Goal: Task Accomplishment & Management: Complete application form

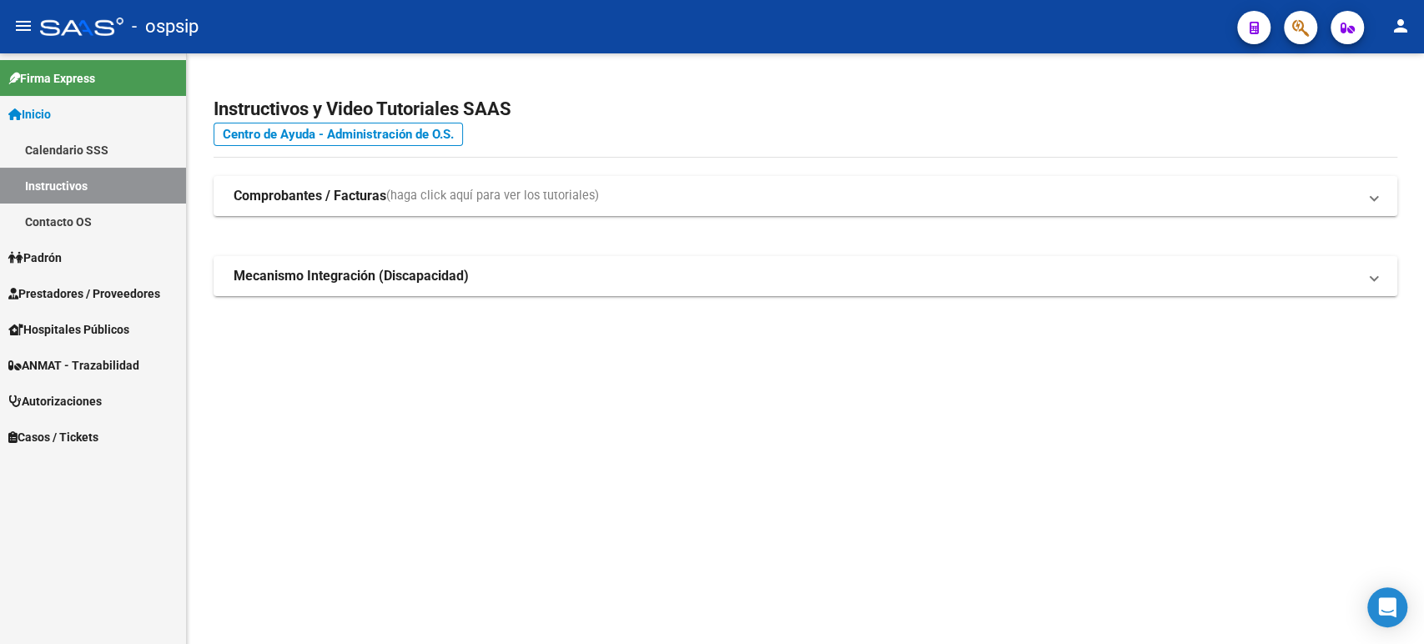
click at [81, 396] on span "Autorizaciones" at bounding box center [54, 401] width 93 height 18
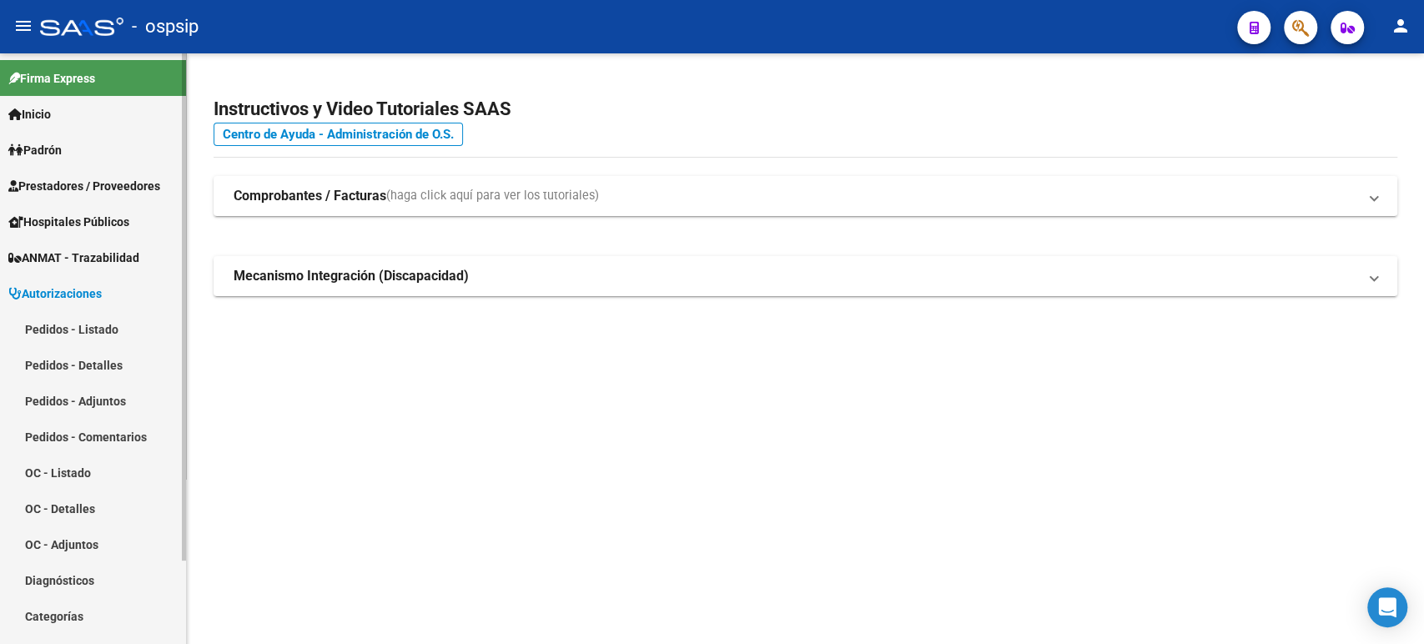
click at [103, 332] on link "Pedidos - Listado" at bounding box center [93, 329] width 186 height 36
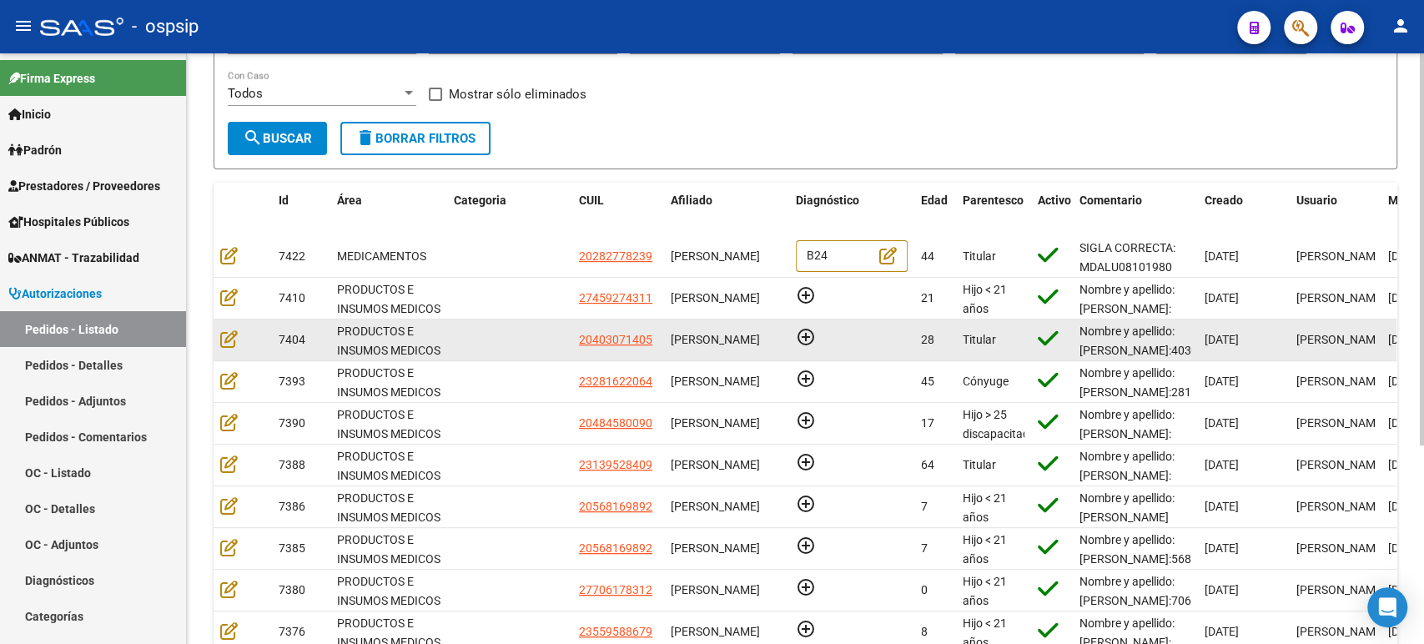
scroll to position [185, 0]
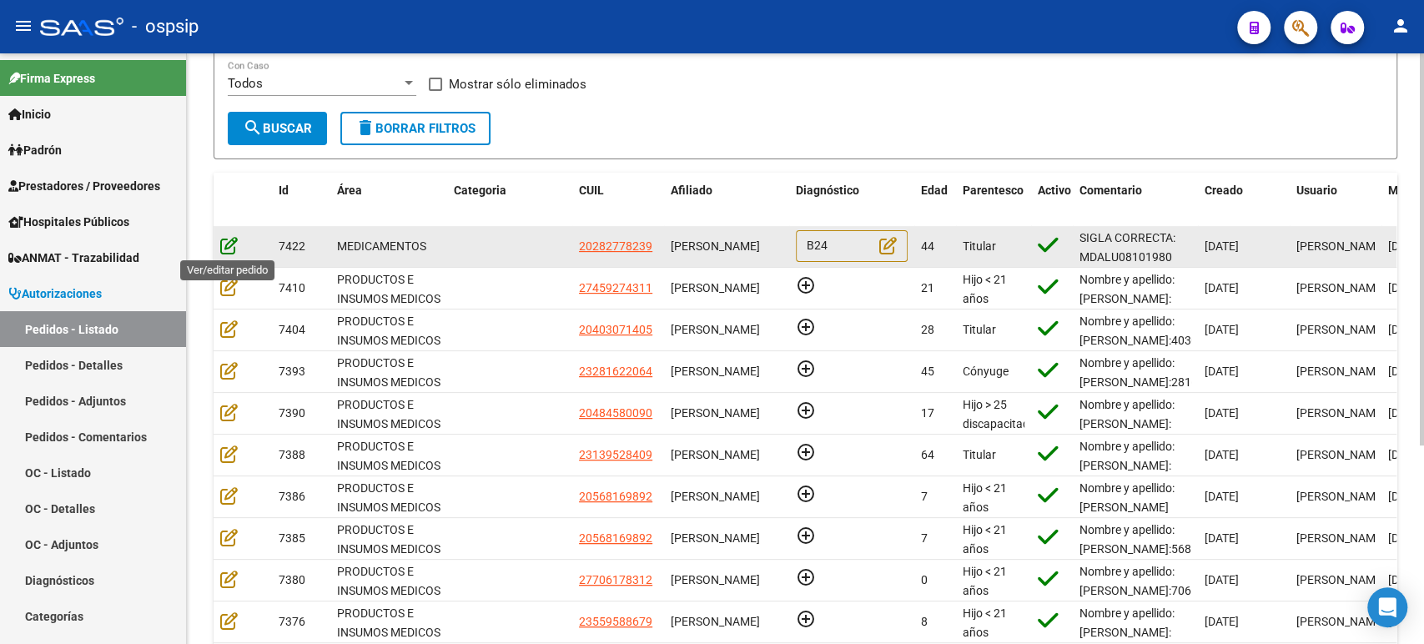
click at [233, 244] on icon at bounding box center [229, 245] width 18 height 18
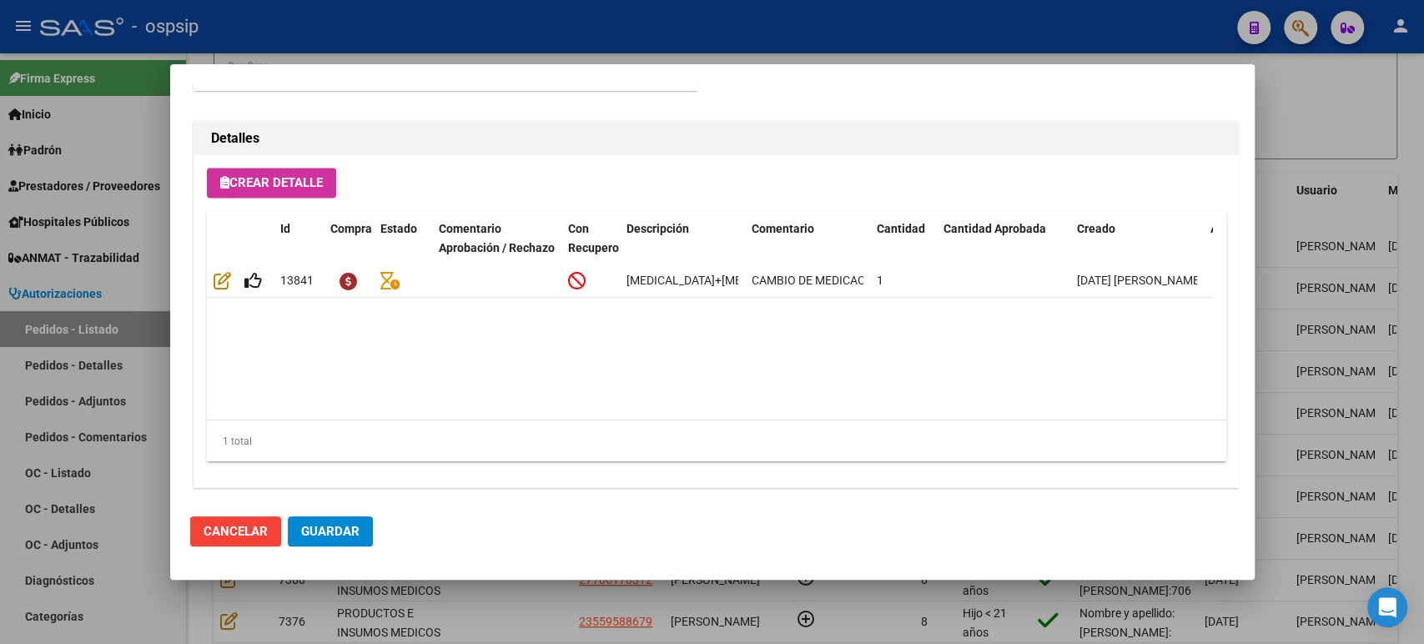
scroll to position [1514, 0]
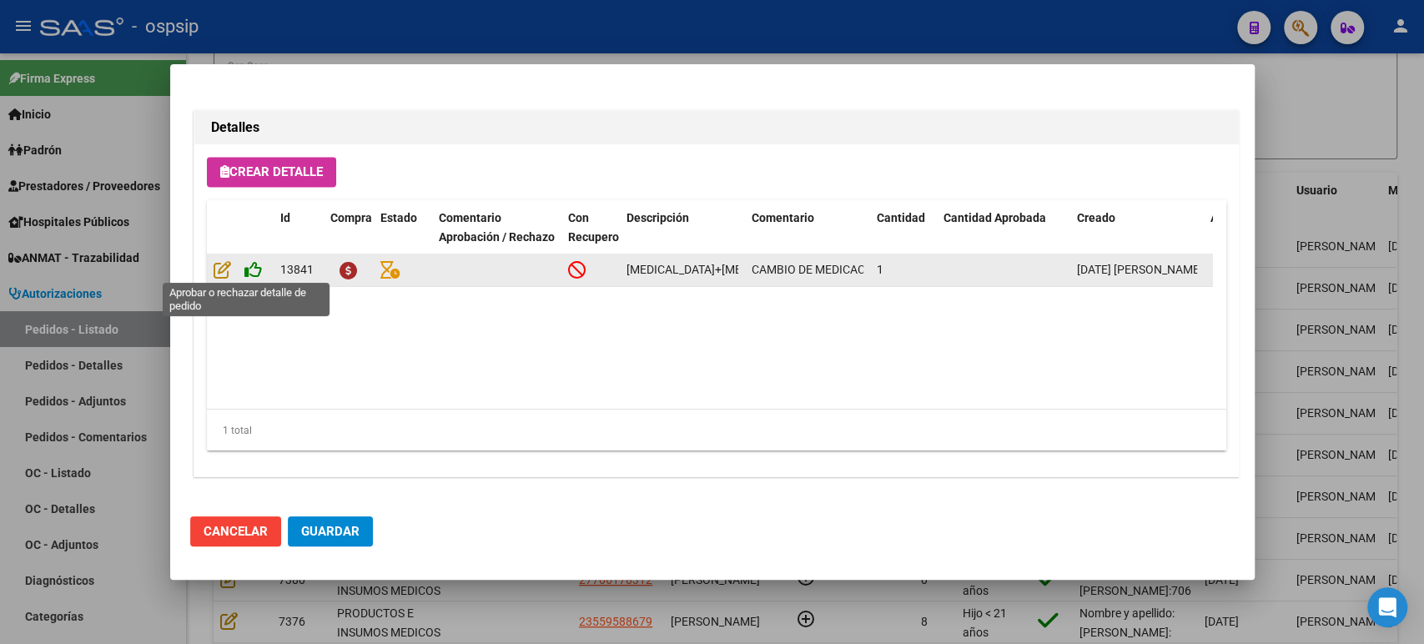
click at [255, 272] on icon at bounding box center [253, 269] width 18 height 18
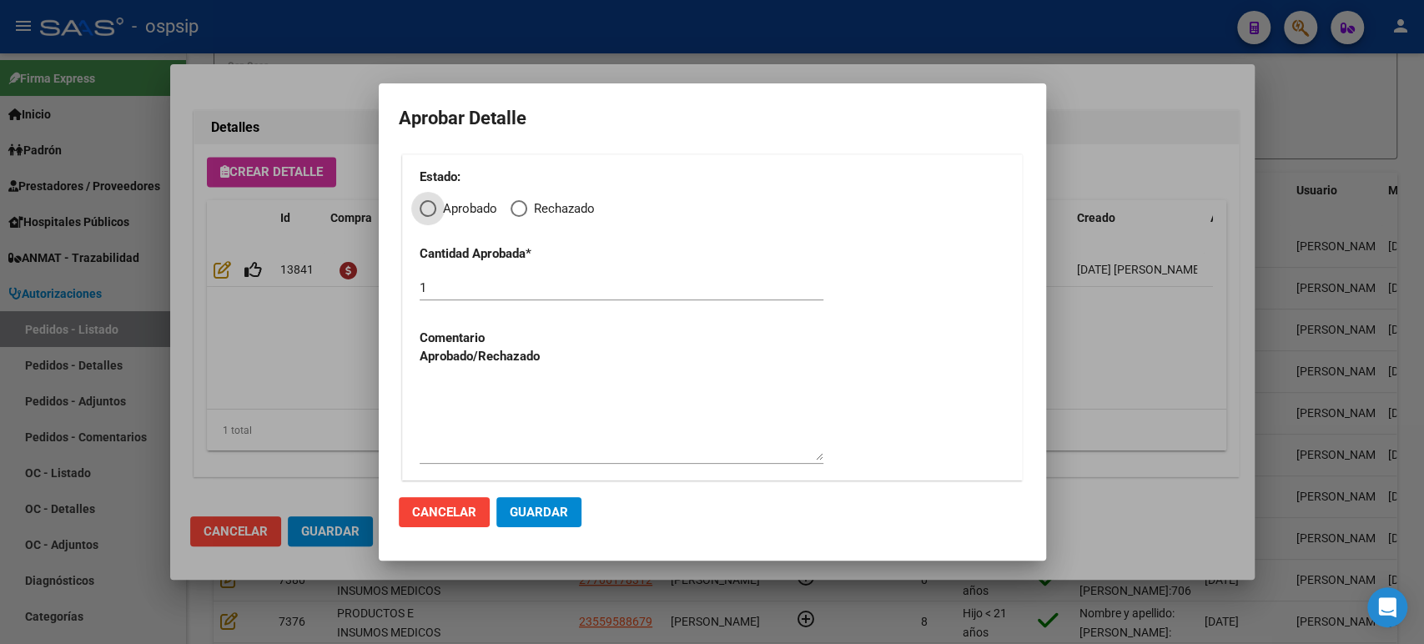
click at [467, 512] on span "Cancelar" at bounding box center [444, 512] width 64 height 15
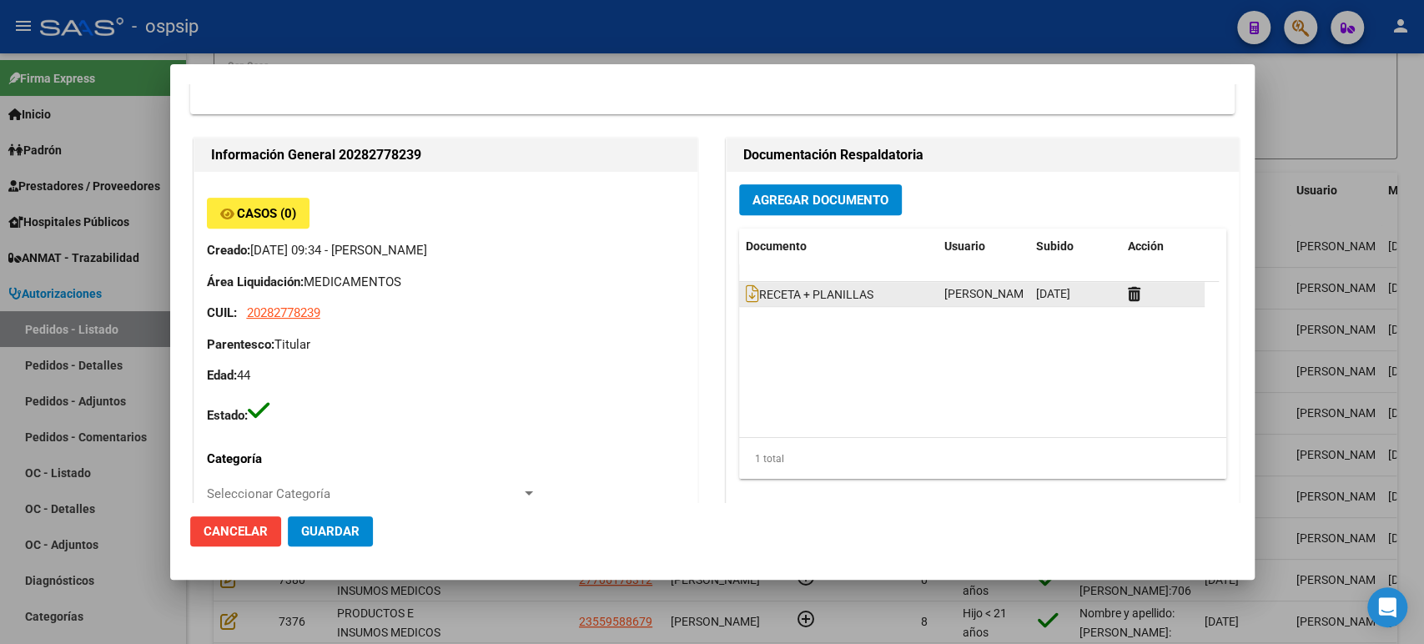
scroll to position [400, 0]
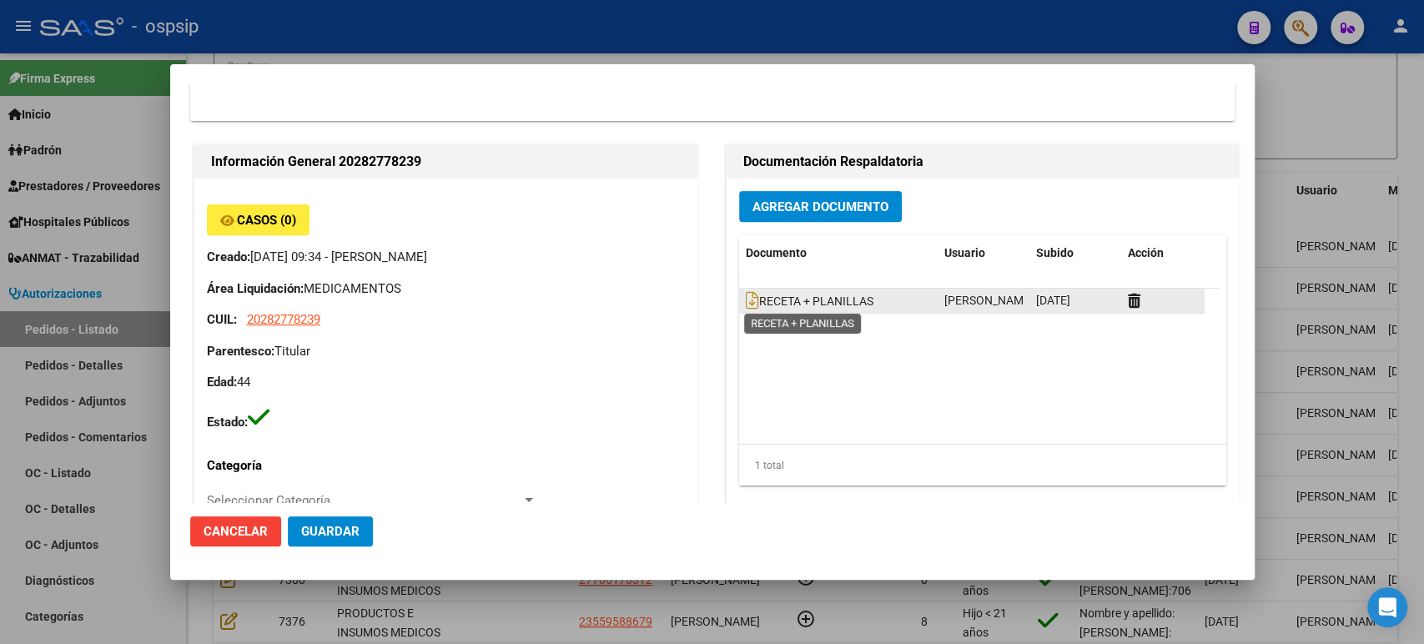
click at [744, 311] on datatable-body-cell "RECETA + PLANILLAS" at bounding box center [838, 301] width 199 height 24
click at [746, 300] on icon at bounding box center [752, 300] width 13 height 18
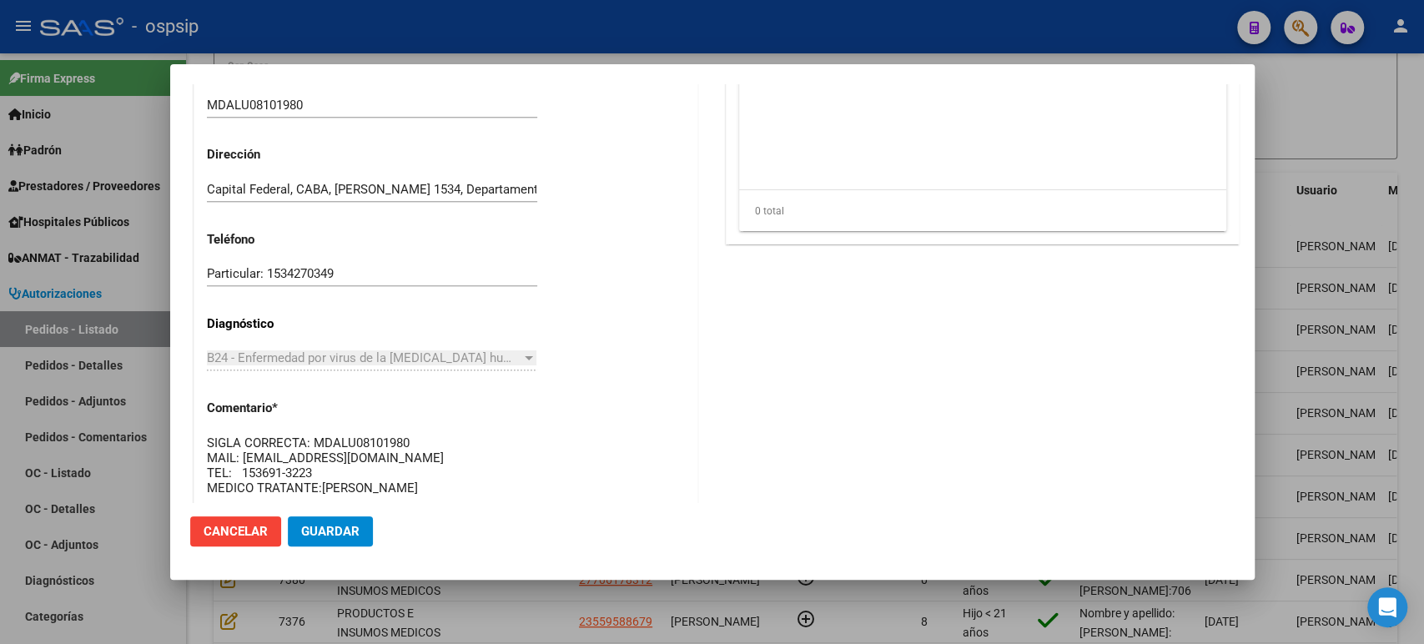
scroll to position [1514, 0]
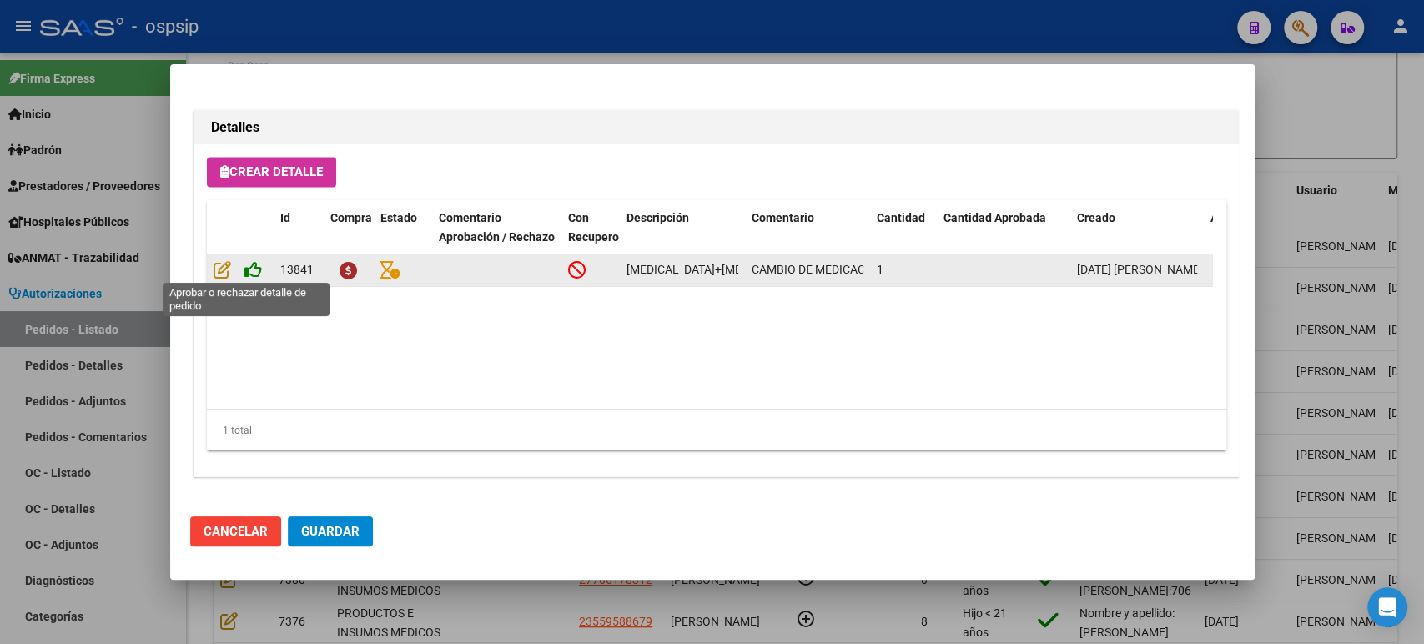
click at [254, 271] on icon at bounding box center [253, 269] width 18 height 18
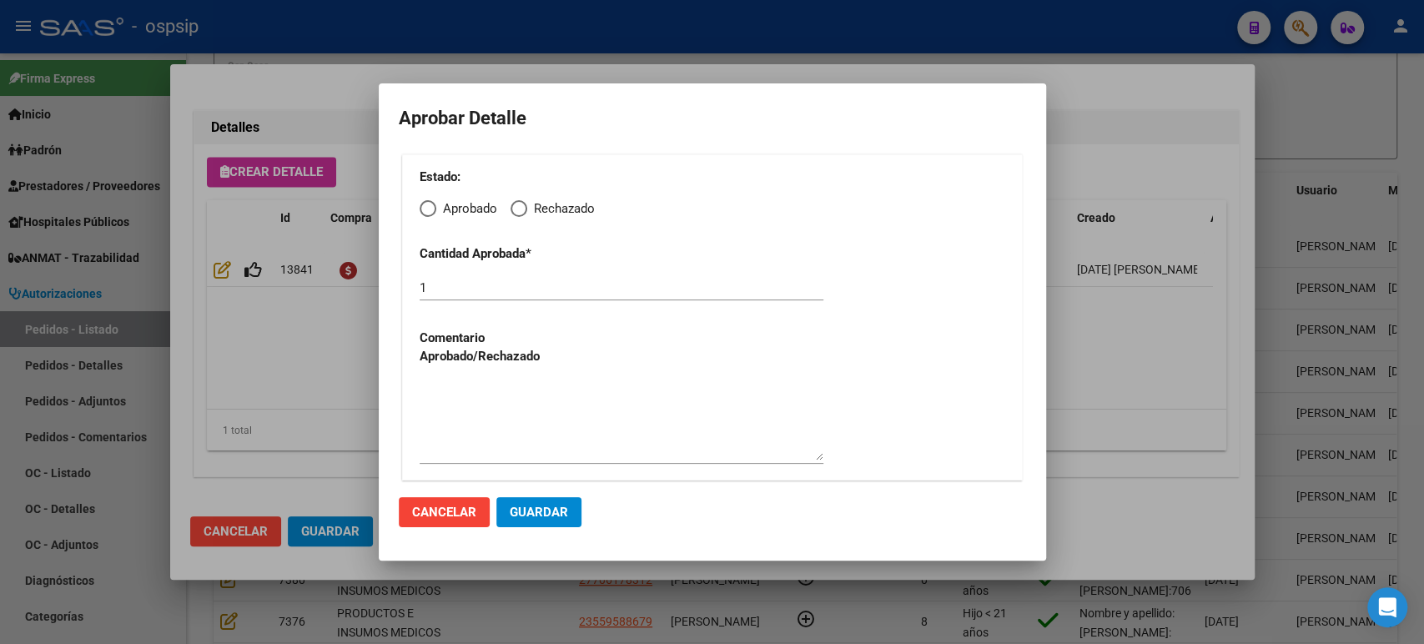
click at [433, 209] on span "Elija una opción" at bounding box center [428, 208] width 17 height 17
click at [433, 209] on input "Aprobado" at bounding box center [428, 208] width 17 height 17
radio input "true"
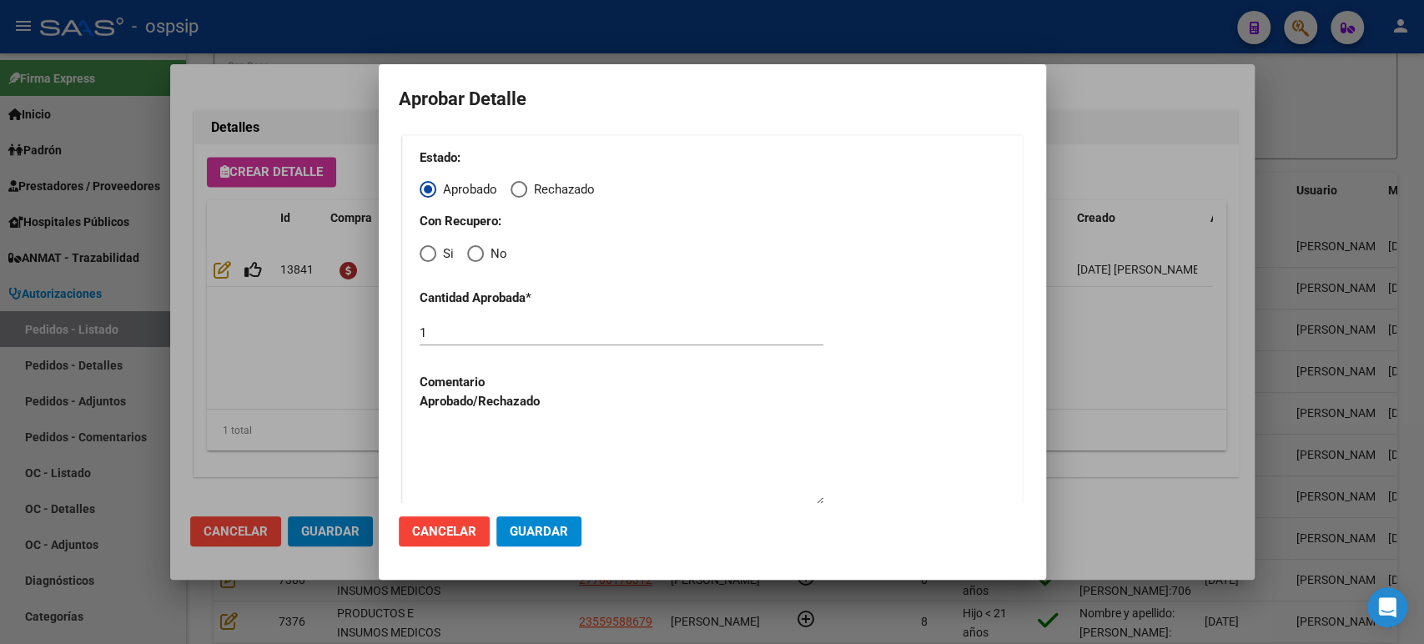
click at [433, 254] on span "Elija una opción" at bounding box center [428, 253] width 17 height 17
click at [433, 254] on input "Si" at bounding box center [428, 253] width 17 height 17
radio input "true"
click at [554, 536] on span "Guardar" at bounding box center [539, 531] width 58 height 15
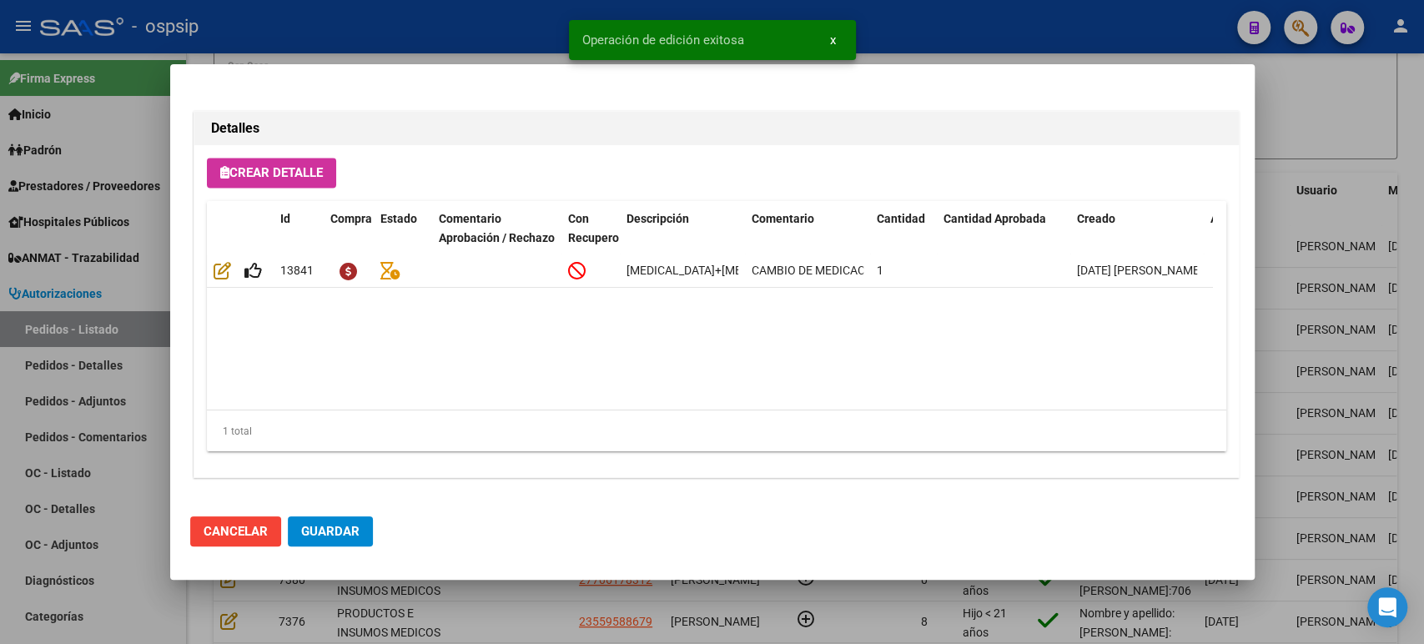
scroll to position [1513, 0]
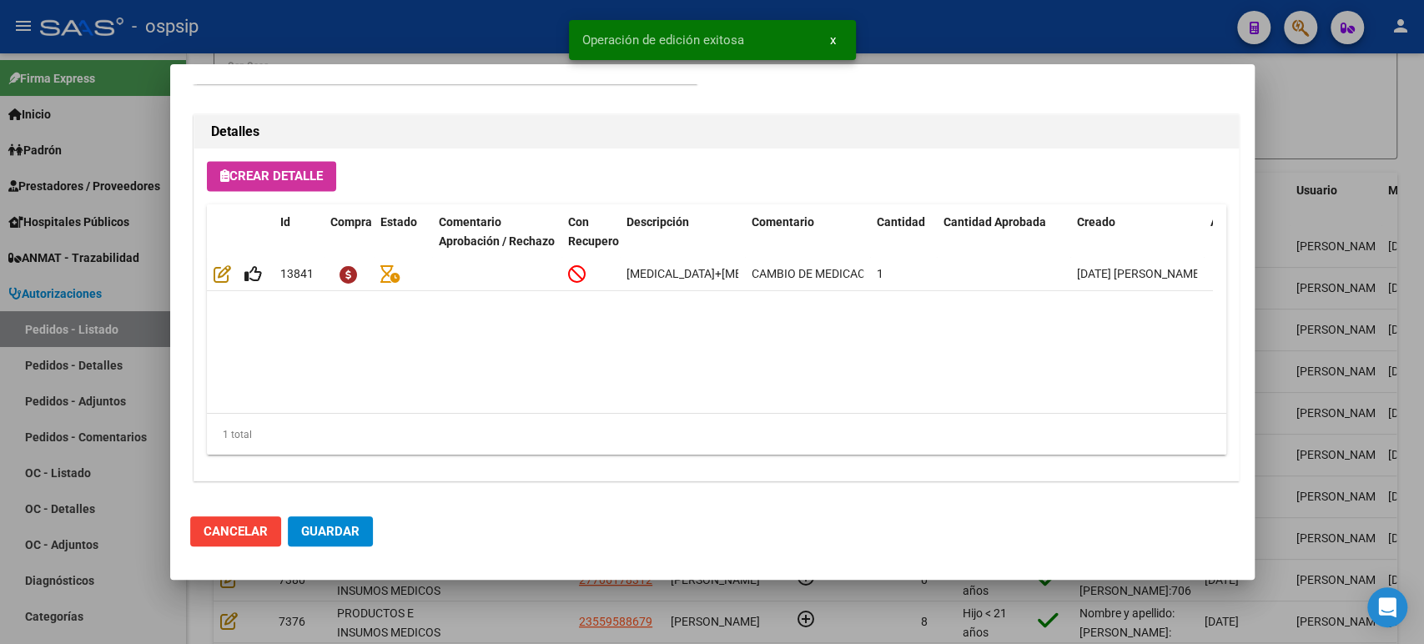
click at [339, 534] on span "Guardar" at bounding box center [330, 531] width 58 height 15
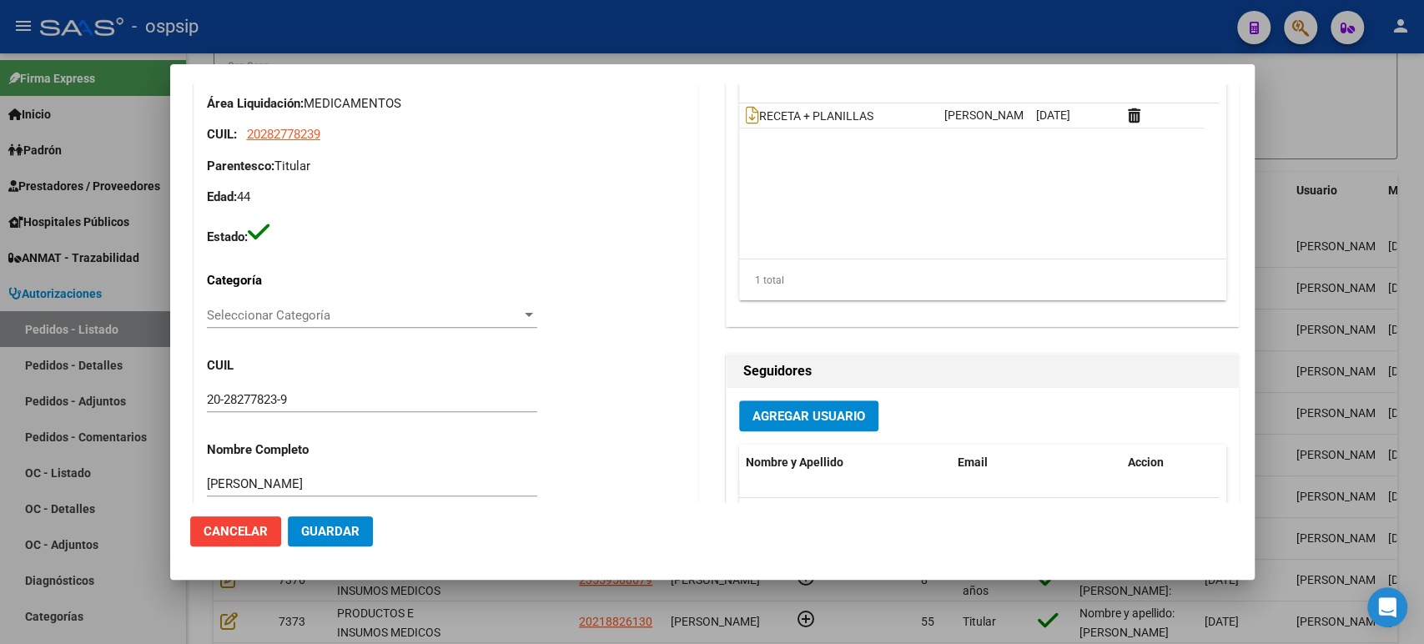
scroll to position [307, 0]
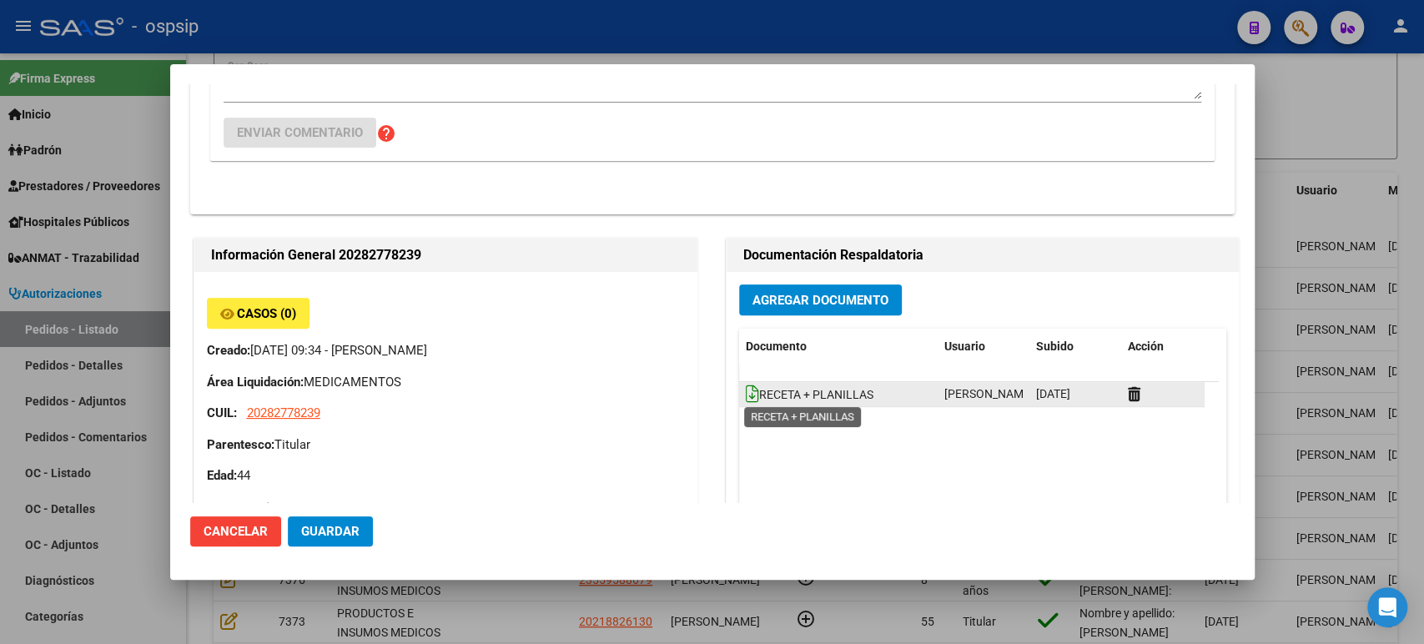
click at [746, 392] on icon at bounding box center [752, 394] width 13 height 18
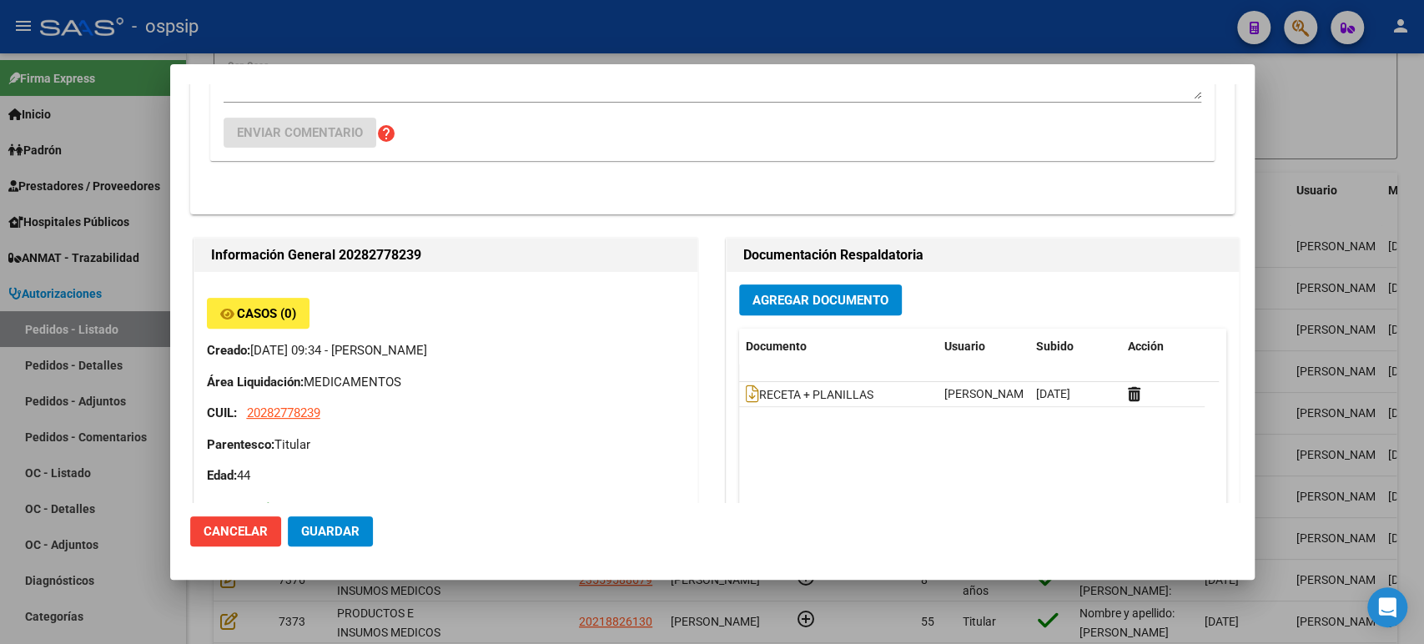
click at [1367, 238] on div at bounding box center [712, 322] width 1424 height 644
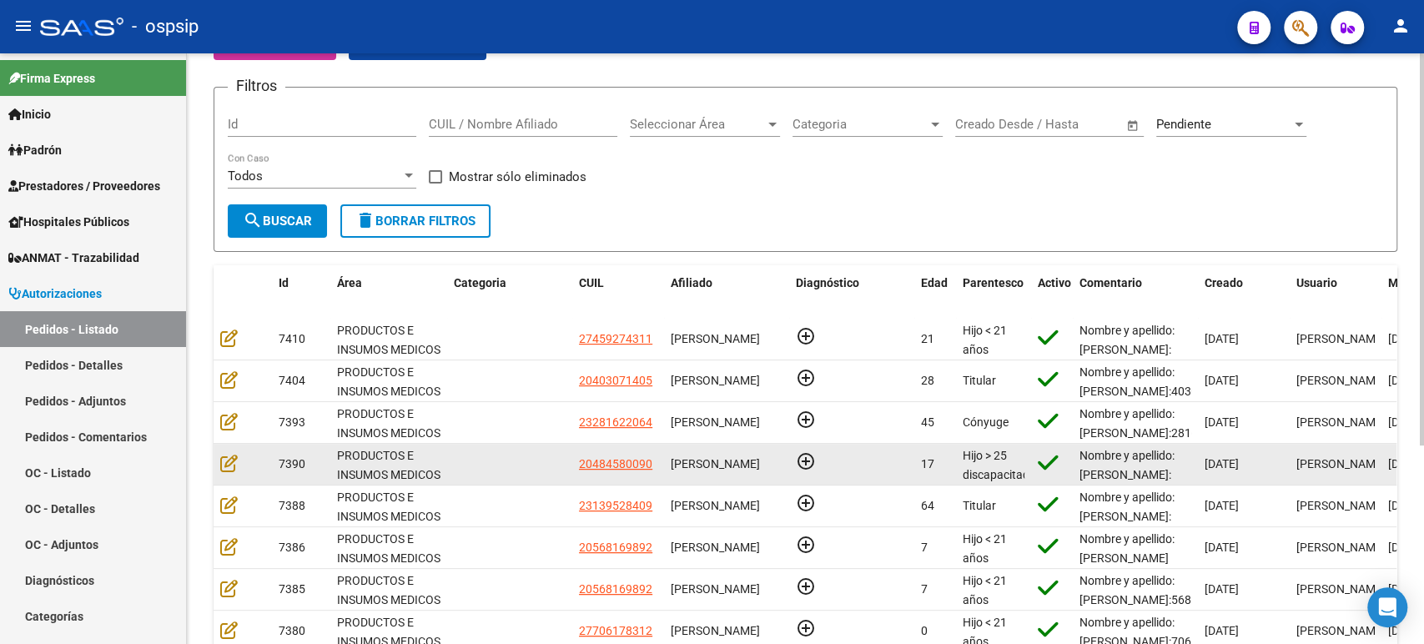
scroll to position [298, 0]
